Goal: Task Accomplishment & Management: Use online tool/utility

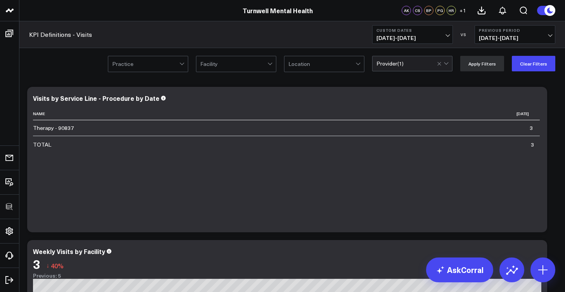
click at [411, 69] on div "Provider ( 1 )" at bounding box center [412, 64] width 80 height 16
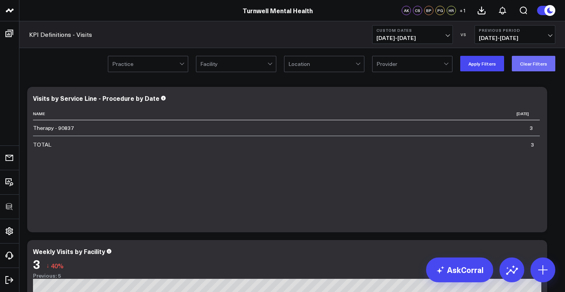
click at [532, 66] on button "Clear Filters" at bounding box center [533, 64] width 43 height 16
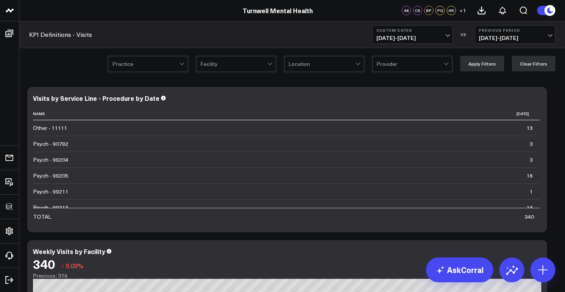
click at [182, 65] on div at bounding box center [182, 64] width 7 height 16
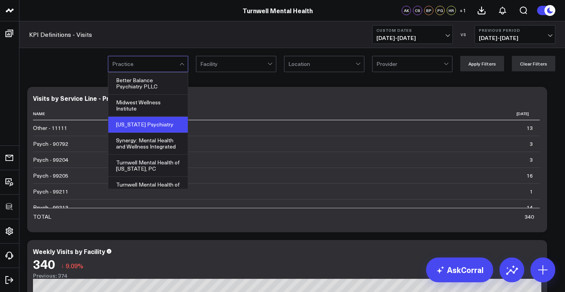
click at [158, 122] on div "[US_STATE] Psychiatry" at bounding box center [148, 125] width 80 height 16
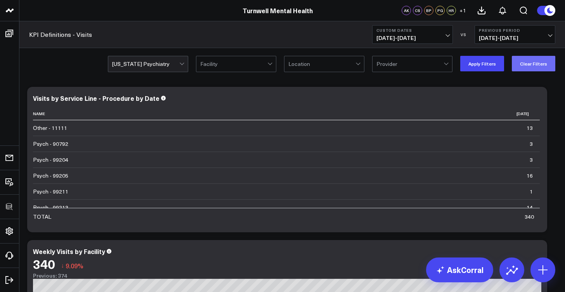
click at [547, 66] on button "Clear Filters" at bounding box center [533, 64] width 43 height 16
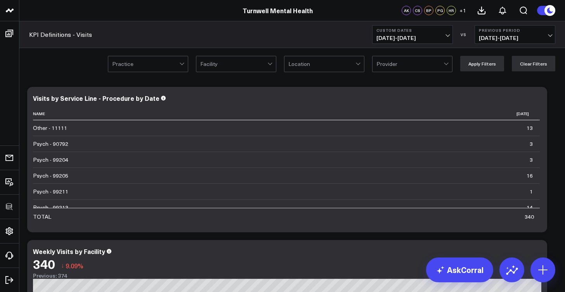
click at [178, 69] on div at bounding box center [145, 64] width 67 height 16
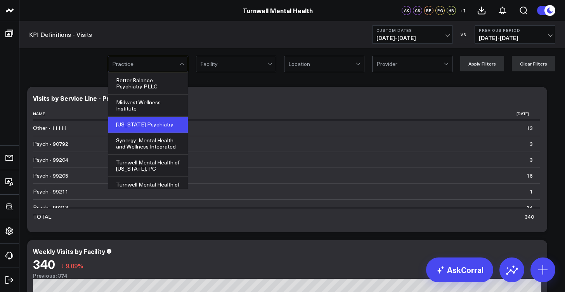
click at [144, 124] on div "[US_STATE] Psychiatry" at bounding box center [148, 125] width 80 height 16
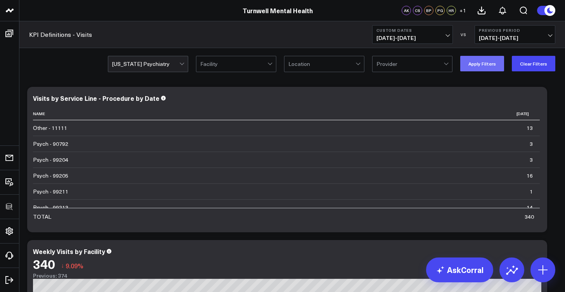
click at [485, 60] on button "Apply Filters" at bounding box center [482, 64] width 44 height 16
click at [240, 65] on div at bounding box center [233, 64] width 67 height 16
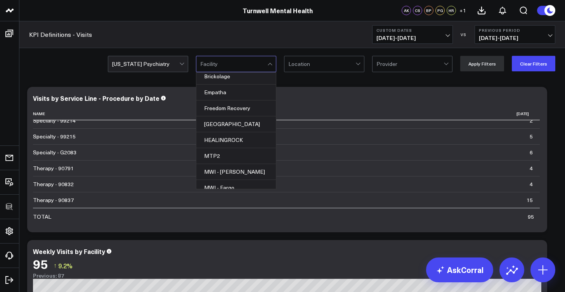
scroll to position [342, 0]
click at [244, 149] on div "MTP2" at bounding box center [236, 157] width 80 height 16
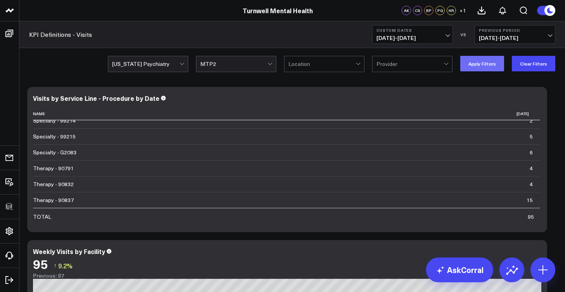
click at [478, 66] on button "Apply Filters" at bounding box center [482, 64] width 44 height 16
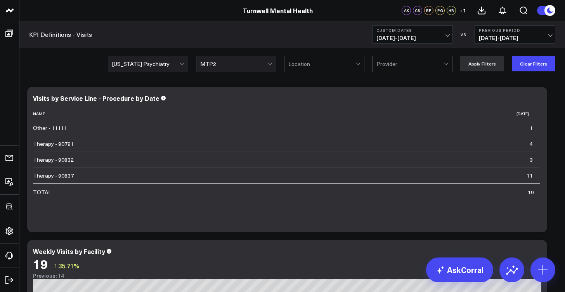
click at [266, 63] on div at bounding box center [233, 64] width 67 height 16
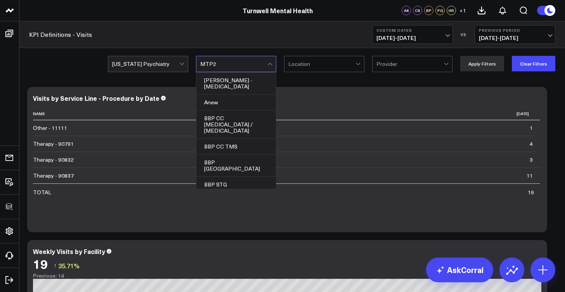
scroll to position [267, 0]
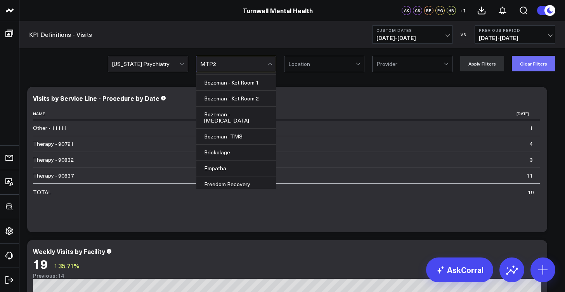
click at [528, 66] on button "Clear Filters" at bounding box center [533, 64] width 43 height 16
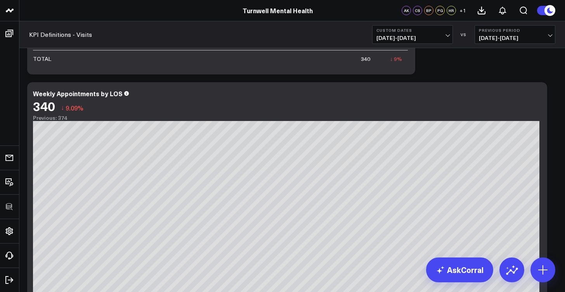
scroll to position [616, 0]
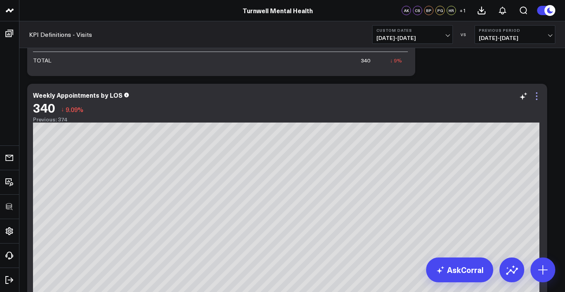
click at [537, 96] on icon at bounding box center [537, 96] width 2 height 2
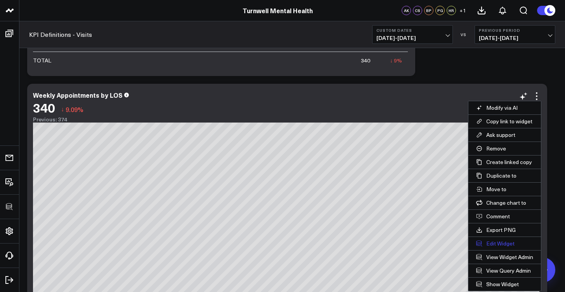
click at [498, 243] on button "Edit Widget" at bounding box center [504, 243] width 73 height 13
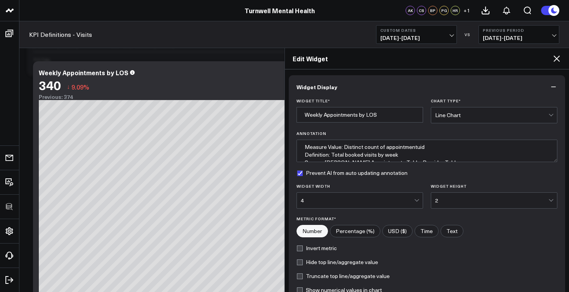
click at [521, 196] on div "2" at bounding box center [491, 201] width 113 height 16
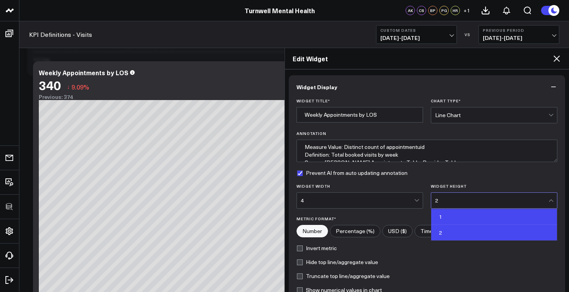
click at [458, 215] on div "1" at bounding box center [494, 217] width 126 height 16
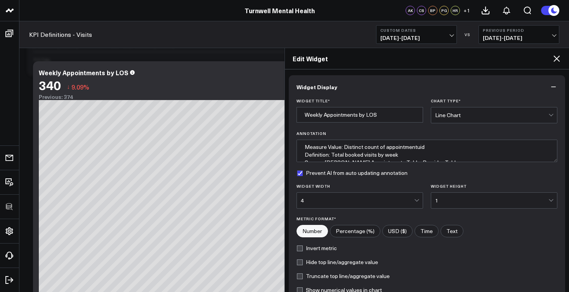
click at [470, 204] on div "1" at bounding box center [491, 201] width 113 height 16
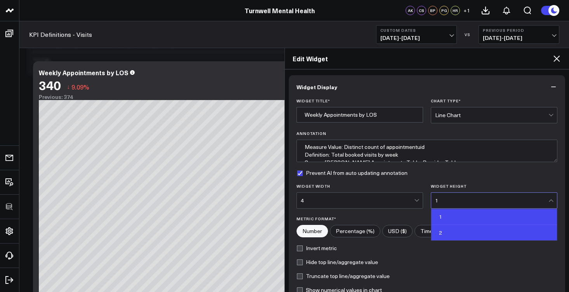
click at [457, 229] on div "2" at bounding box center [494, 233] width 126 height 16
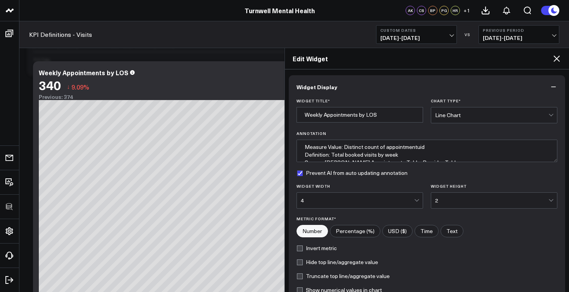
click at [556, 58] on icon at bounding box center [556, 58] width 6 height 6
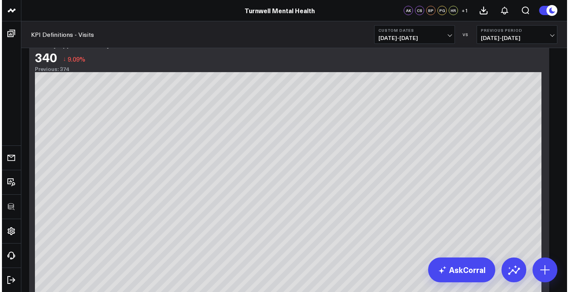
scroll to position [633, 0]
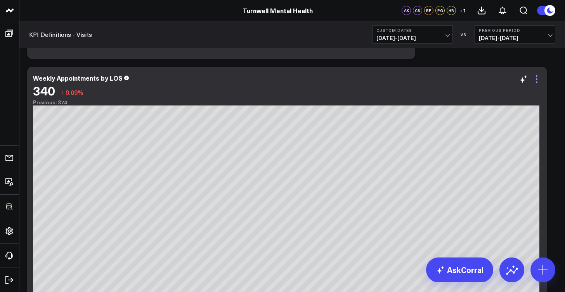
click at [537, 79] on icon at bounding box center [537, 79] width 2 height 2
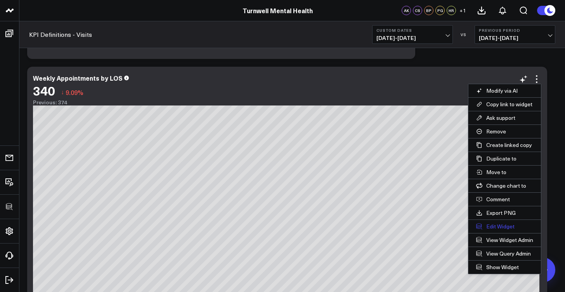
click at [496, 226] on button "Edit Widget" at bounding box center [504, 226] width 73 height 13
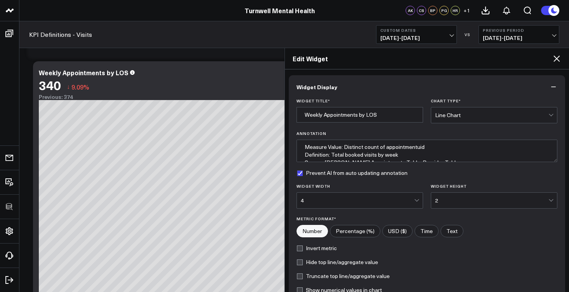
click at [469, 204] on div "2" at bounding box center [491, 201] width 113 height 16
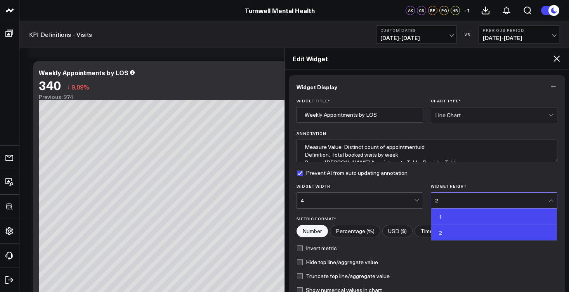
click at [461, 214] on div "1" at bounding box center [494, 217] width 126 height 16
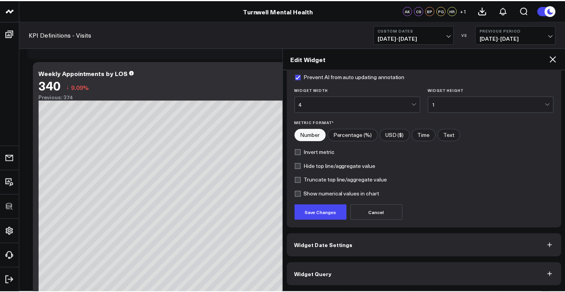
scroll to position [96, 0]
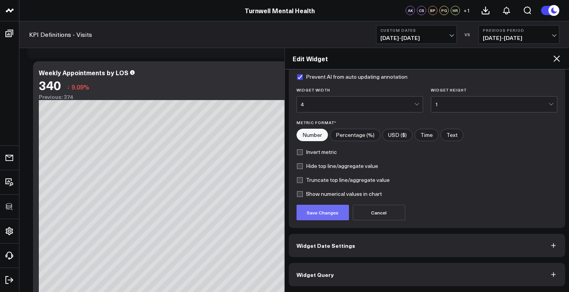
click at [337, 213] on button "Save Changes" at bounding box center [322, 213] width 52 height 16
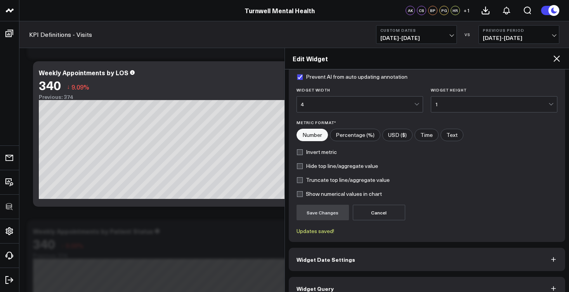
click at [559, 60] on icon at bounding box center [556, 58] width 9 height 9
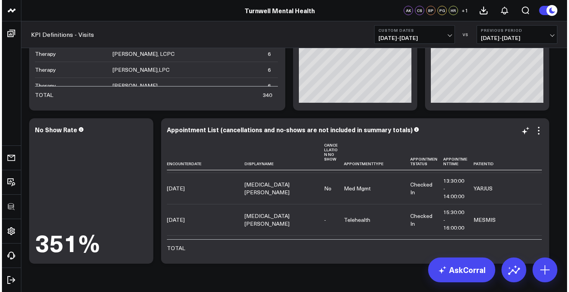
scroll to position [1349, 0]
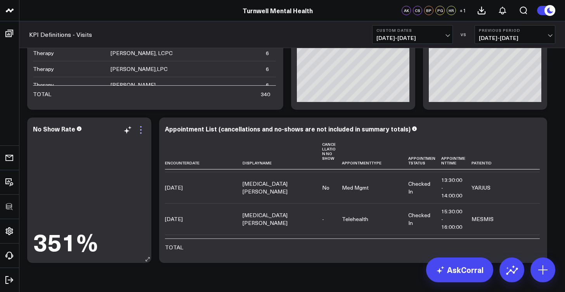
click at [141, 133] on icon at bounding box center [141, 133] width 2 height 2
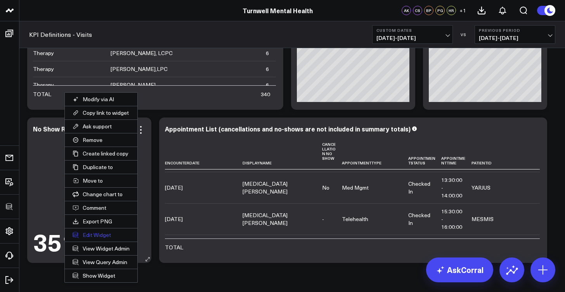
click at [91, 236] on button "Edit Widget" at bounding box center [101, 235] width 73 height 13
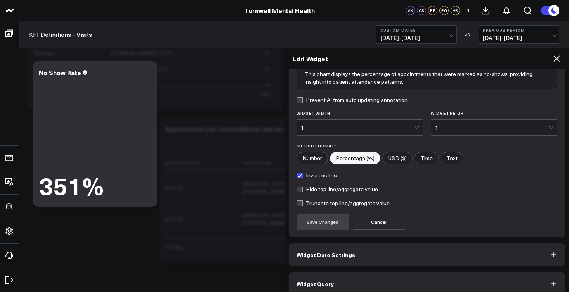
scroll to position [82, 0]
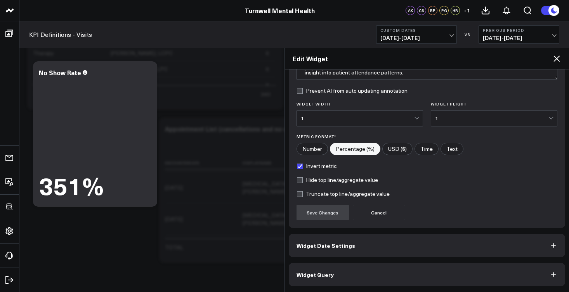
click at [361, 253] on button "Widget Date Settings" at bounding box center [427, 245] width 277 height 23
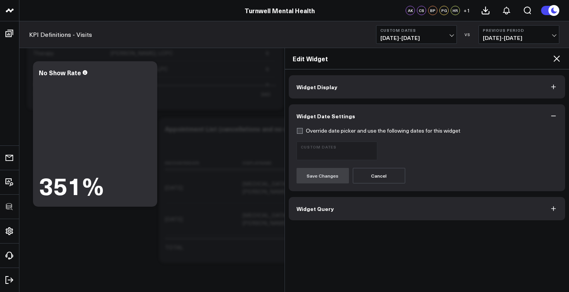
scroll to position [0, 0]
click at [361, 213] on button "Widget Query" at bounding box center [427, 208] width 277 height 23
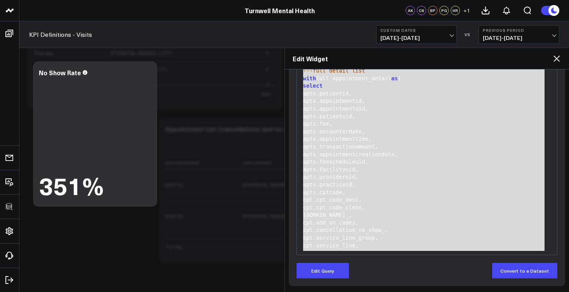
drag, startPoint x: 345, startPoint y: 249, endPoint x: 303, endPoint y: 71, distance: 182.7
copy div "---full detail list with full_appointment_detail as ( select apts.patientid, ap…"
click at [556, 60] on icon at bounding box center [556, 58] width 9 height 9
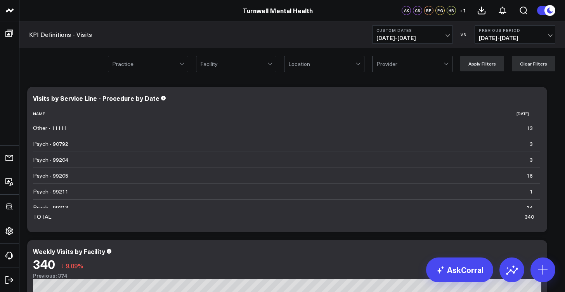
click at [176, 69] on div at bounding box center [145, 64] width 67 height 16
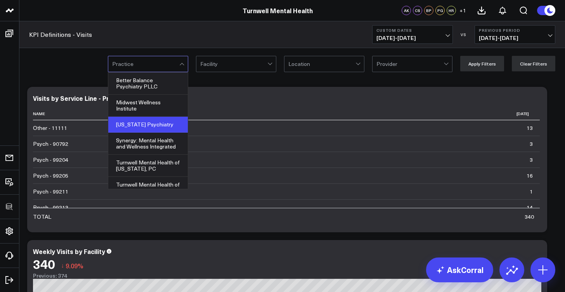
click at [153, 124] on div "[US_STATE] Psychiatry" at bounding box center [148, 125] width 80 height 16
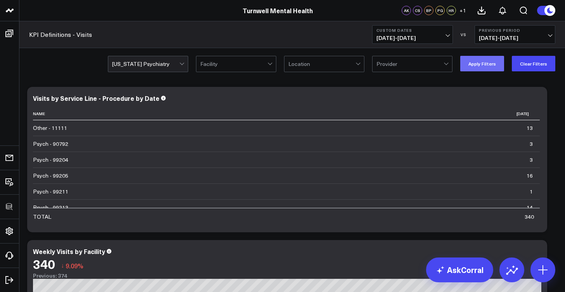
click at [491, 69] on button "Apply Filters" at bounding box center [482, 64] width 44 height 16
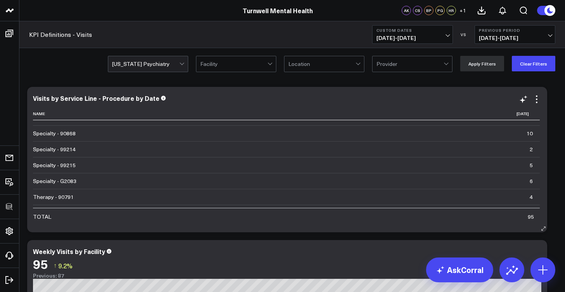
scroll to position [14, 0]
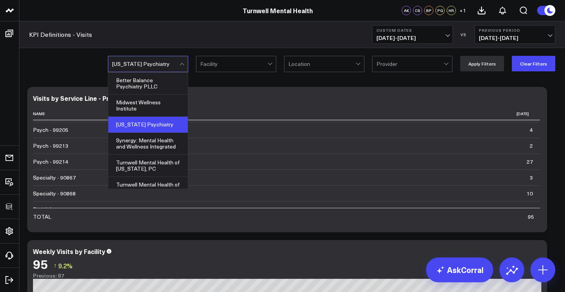
click at [168, 63] on div at bounding box center [145, 64] width 67 height 16
click at [180, 66] on span at bounding box center [179, 64] width 0 height 16
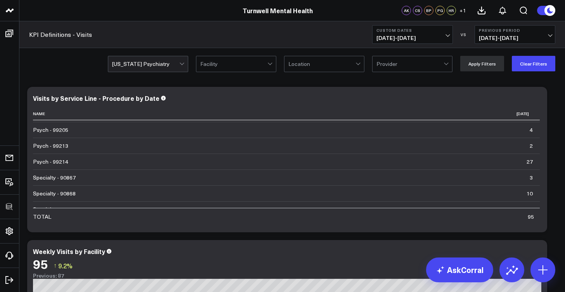
click at [211, 68] on div at bounding box center [233, 64] width 67 height 16
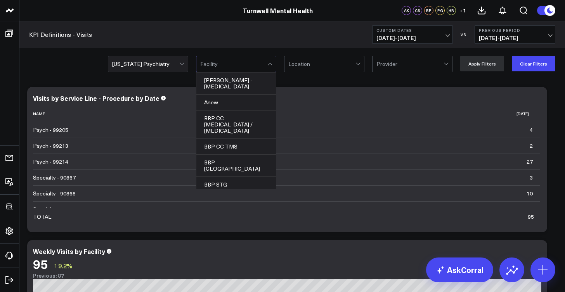
click at [211, 68] on div at bounding box center [233, 64] width 67 height 16
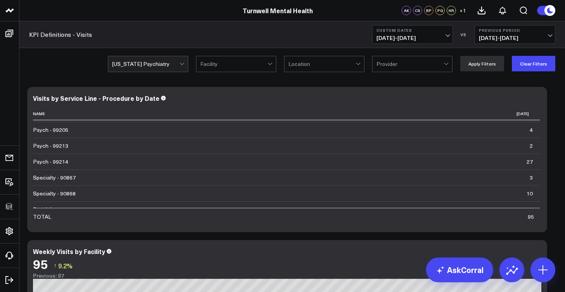
click at [374, 67] on div "[US_STATE] Psychiatry Facility Location Provider Apply Filters Clear Filters" at bounding box center [331, 64] width 447 height 16
click at [351, 67] on div at bounding box center [321, 64] width 67 height 16
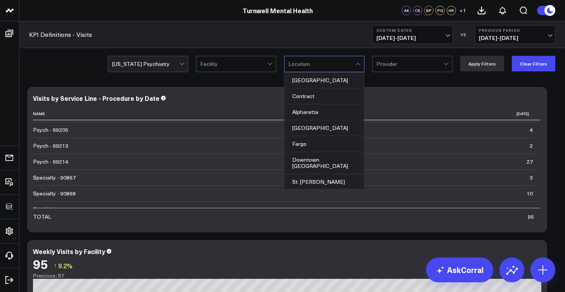
click at [351, 67] on div at bounding box center [321, 64] width 67 height 16
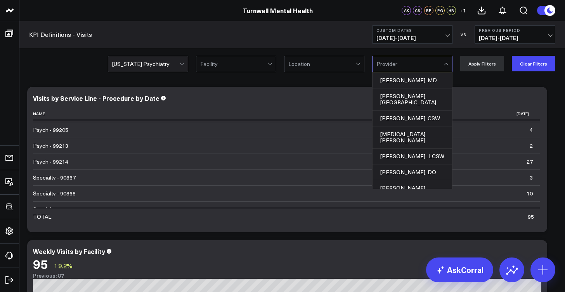
click at [153, 62] on div "[US_STATE] Psychiatry" at bounding box center [145, 64] width 67 height 6
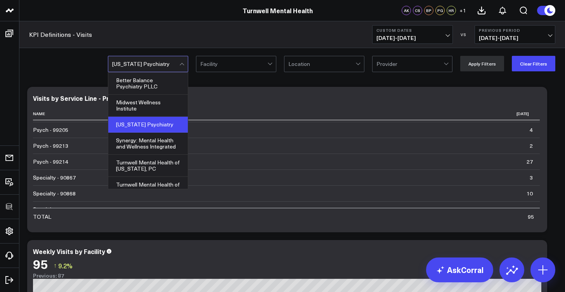
click at [153, 62] on div "[US_STATE] Psychiatry" at bounding box center [145, 64] width 67 height 6
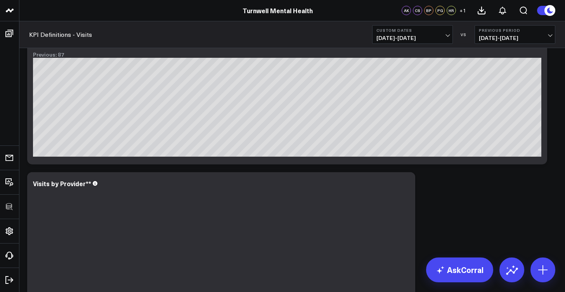
scroll to position [0, 0]
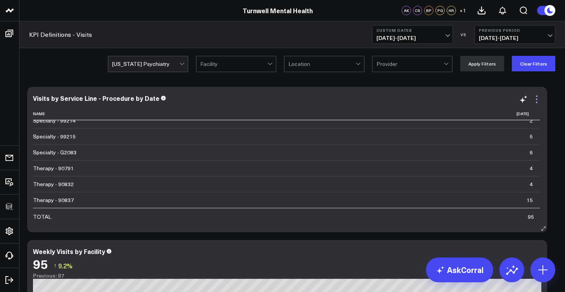
click at [537, 103] on icon at bounding box center [536, 99] width 9 height 9
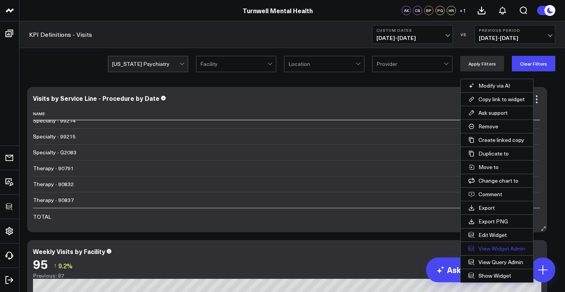
click at [510, 247] on link "View Widget Admin" at bounding box center [497, 248] width 73 height 13
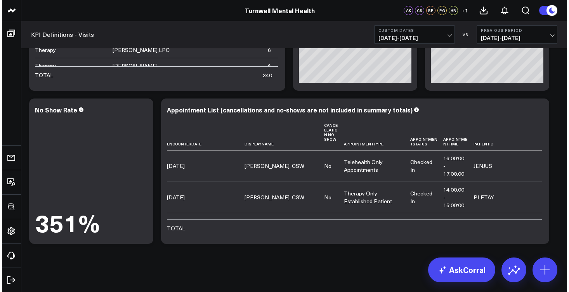
scroll to position [1370, 0]
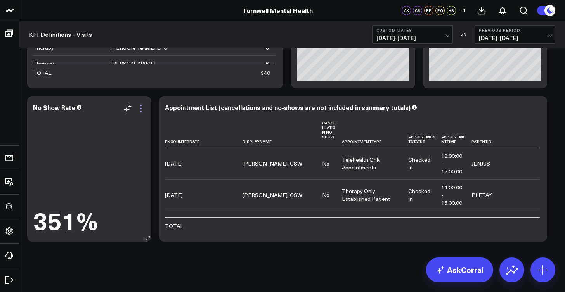
click at [141, 109] on icon at bounding box center [141, 109] width 2 height 2
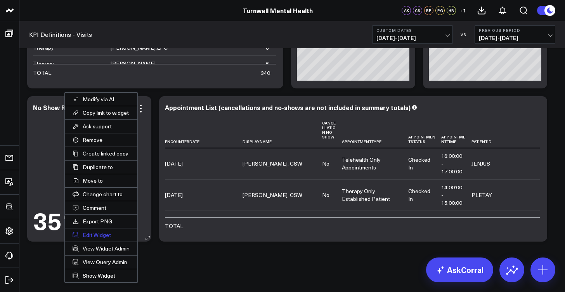
click at [99, 236] on button "Edit Widget" at bounding box center [101, 235] width 73 height 13
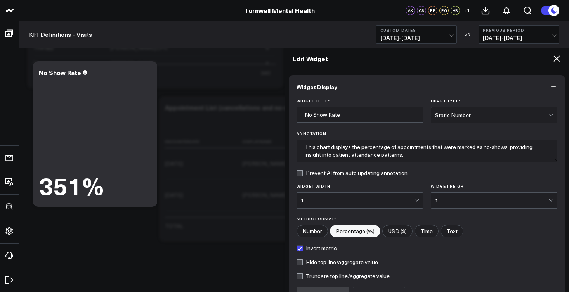
scroll to position [82, 0]
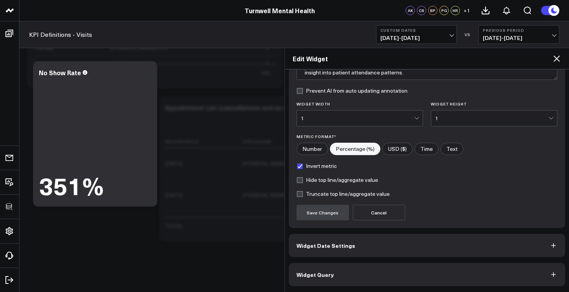
click at [333, 274] on button "Widget Query" at bounding box center [427, 274] width 277 height 23
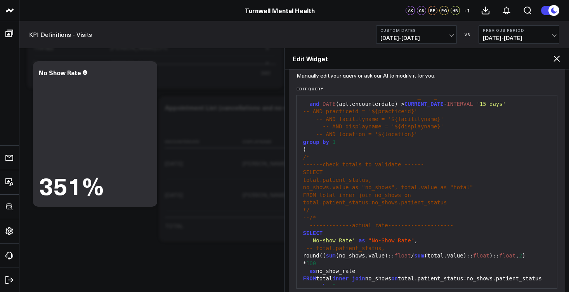
scroll to position [116, 0]
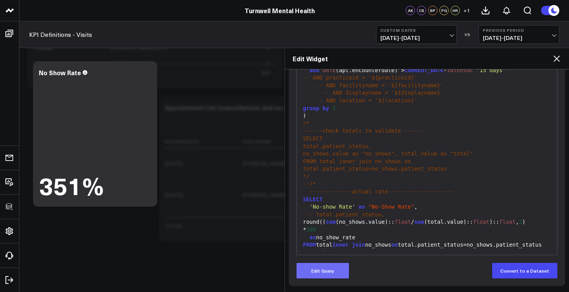
click at [324, 270] on button "Edit Query" at bounding box center [322, 271] width 52 height 16
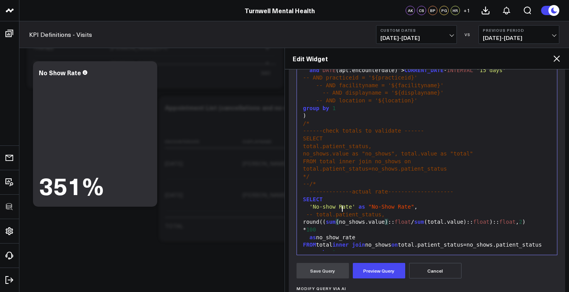
click at [342, 218] on div "round(( sum ( no_shows.value ) :: float / sum (total.value):: float ):: float ,…" at bounding box center [427, 222] width 253 height 8
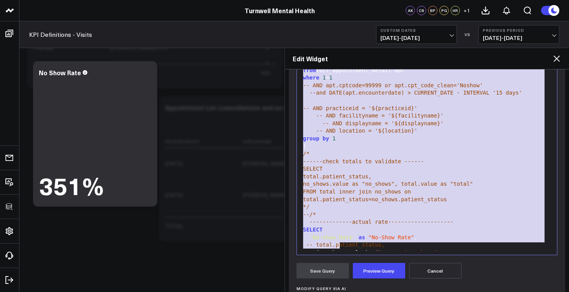
scroll to position [584, 0]
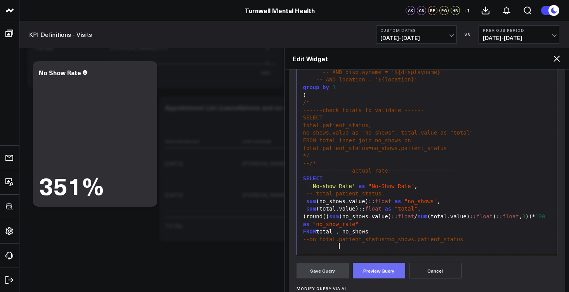
click at [386, 274] on button "Preview Query" at bounding box center [379, 271] width 52 height 16
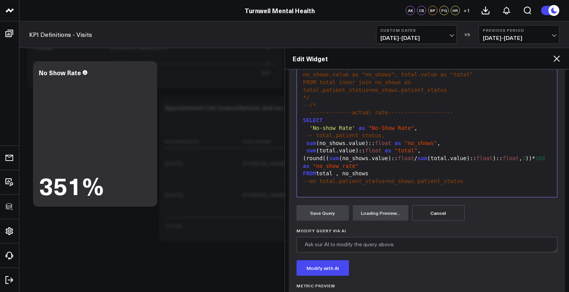
scroll to position [212, 0]
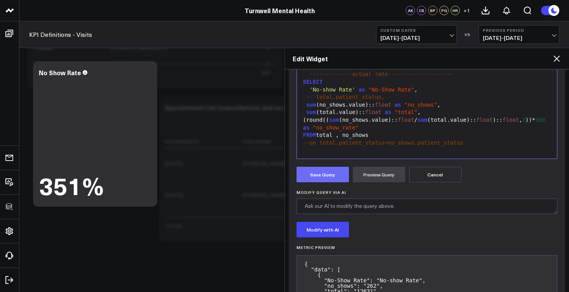
click at [323, 179] on button "Save Query" at bounding box center [322, 175] width 52 height 16
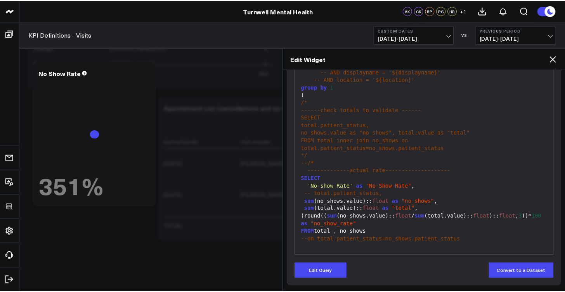
scroll to position [116, 0]
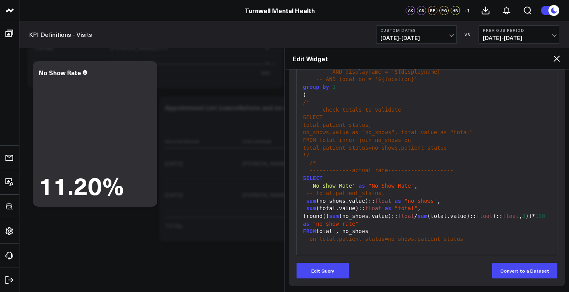
click at [560, 58] on icon at bounding box center [556, 58] width 9 height 9
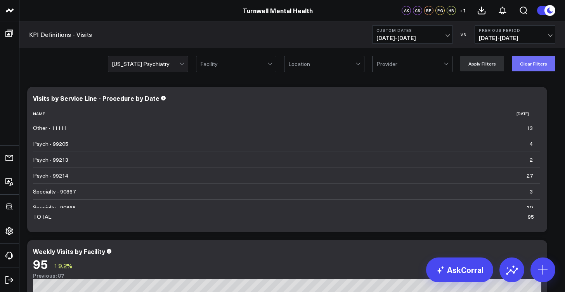
click at [523, 67] on button "Clear Filters" at bounding box center [533, 64] width 43 height 16
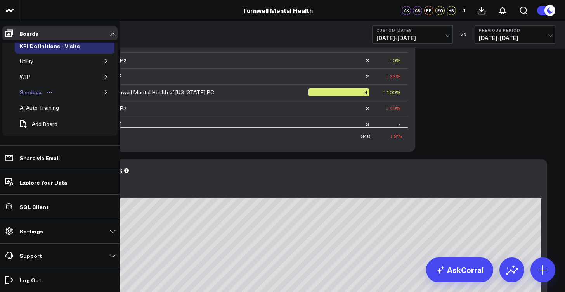
scroll to position [574, 0]
